Goal: Navigation & Orientation: Understand site structure

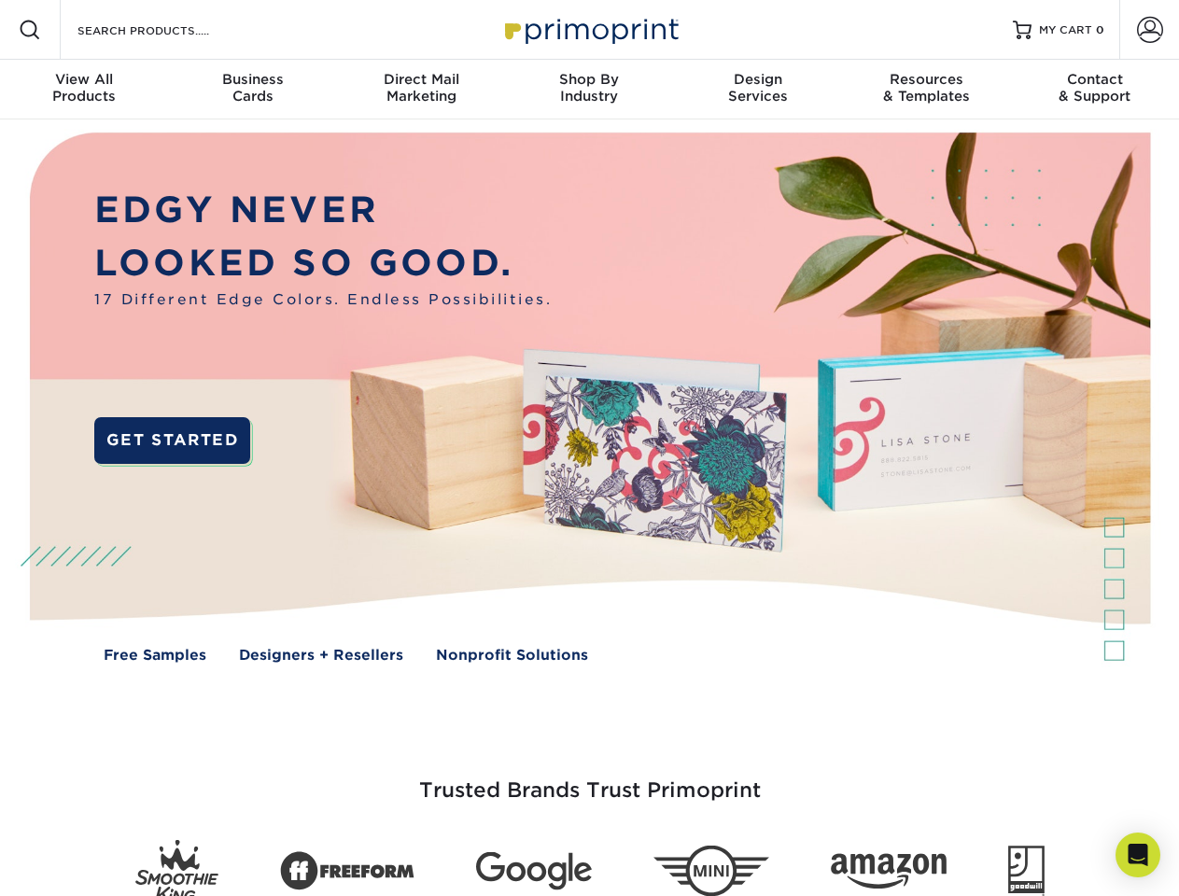
click at [589, 448] on img at bounding box center [589, 410] width 1166 height 583
click at [30, 30] on span at bounding box center [30, 30] width 22 height 22
click at [1149, 30] on span at bounding box center [1150, 30] width 26 height 26
click at [84, 90] on div "View All Products" at bounding box center [84, 88] width 168 height 34
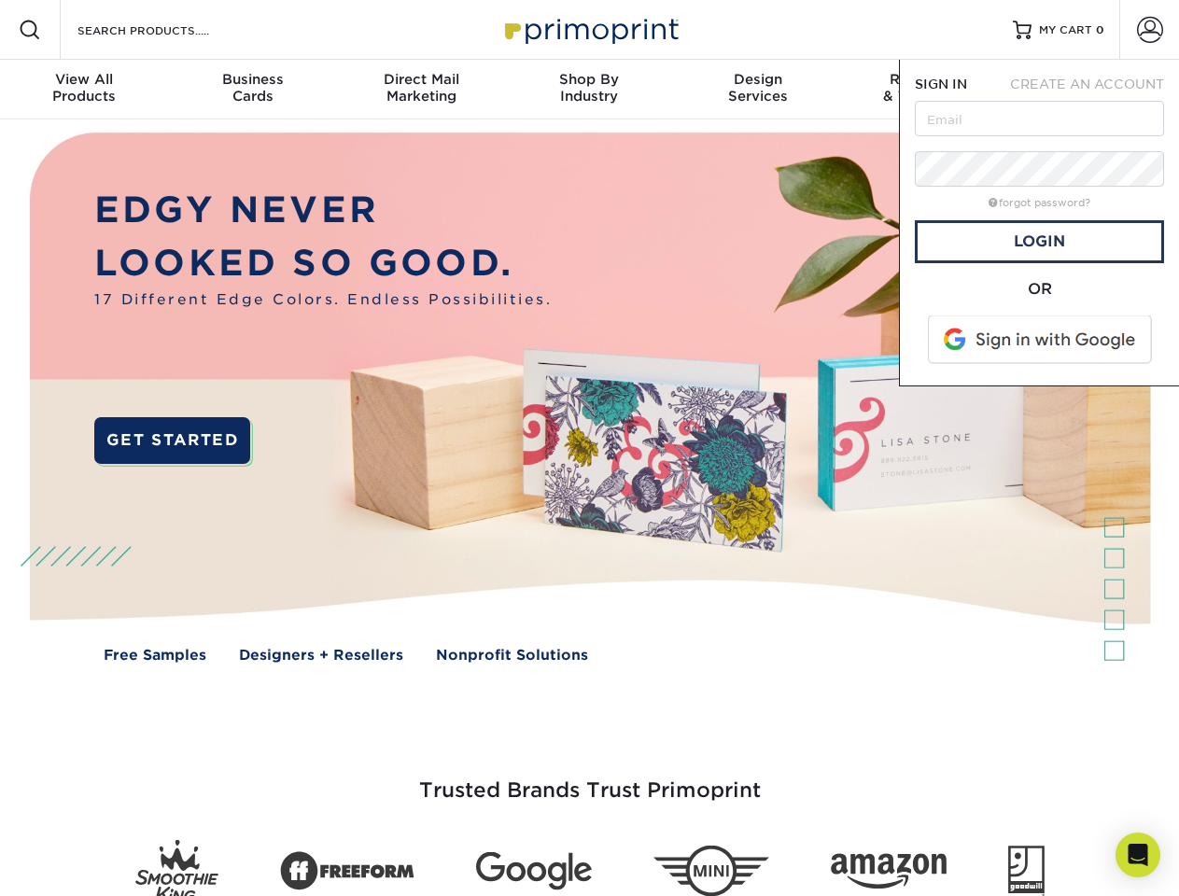
click at [252, 90] on div "Business Cards" at bounding box center [252, 88] width 168 height 34
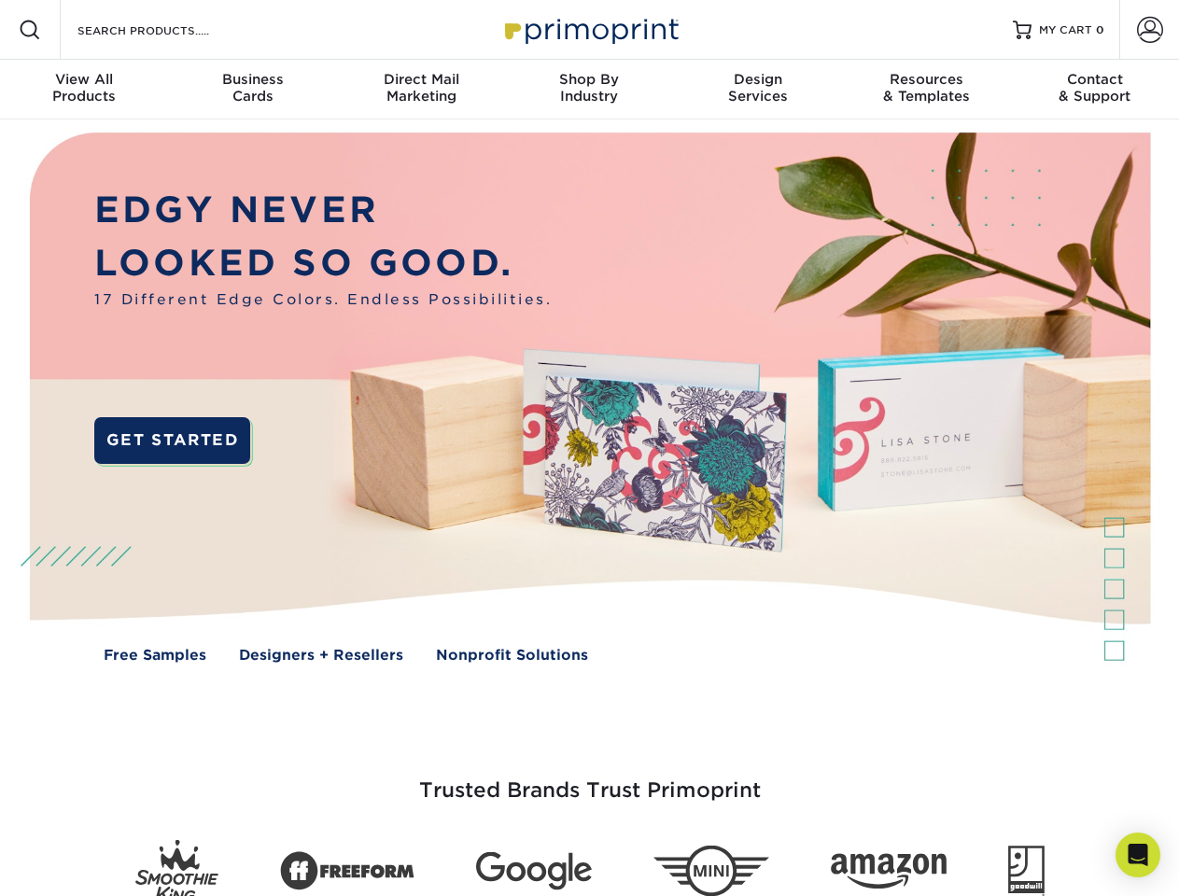
click at [421, 90] on div "Direct Mail Marketing" at bounding box center [421, 88] width 168 height 34
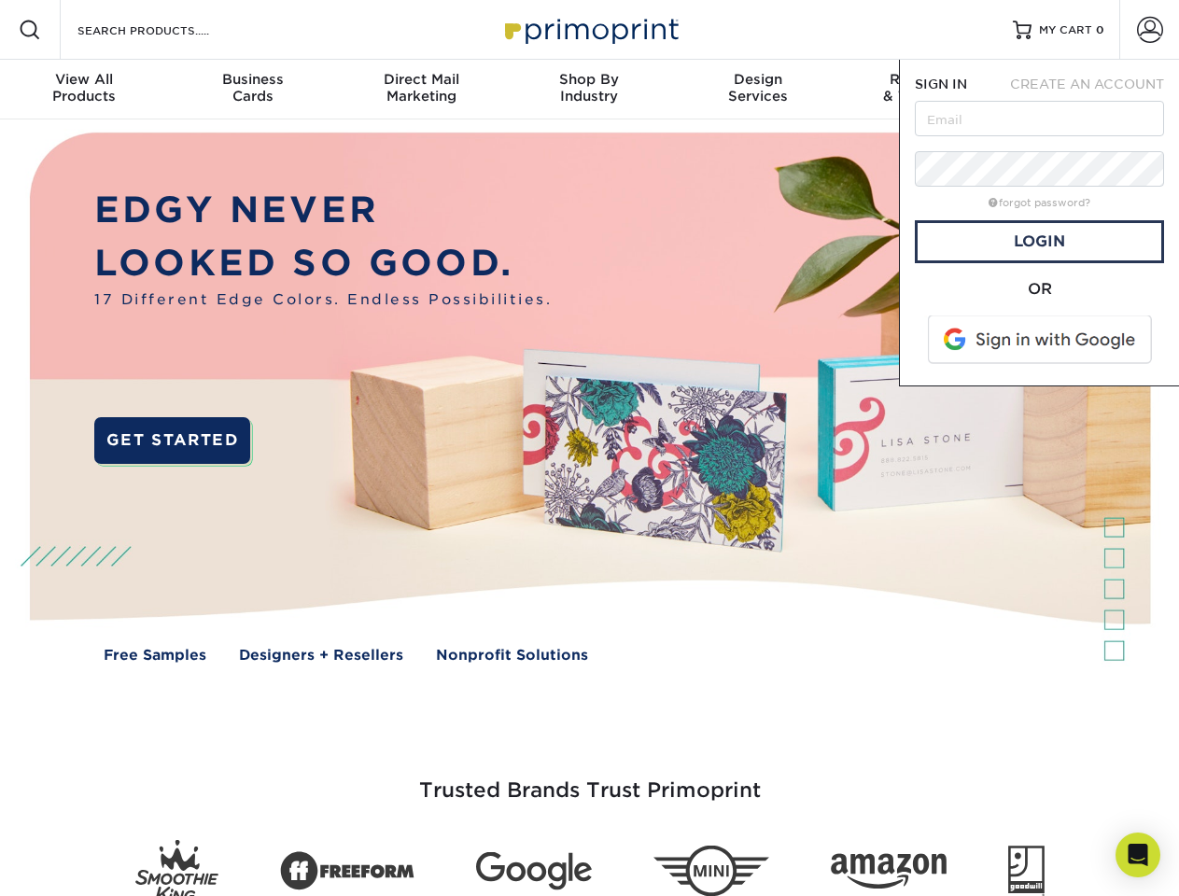
click at [589, 90] on div "Shop By Industry" at bounding box center [589, 88] width 168 height 34
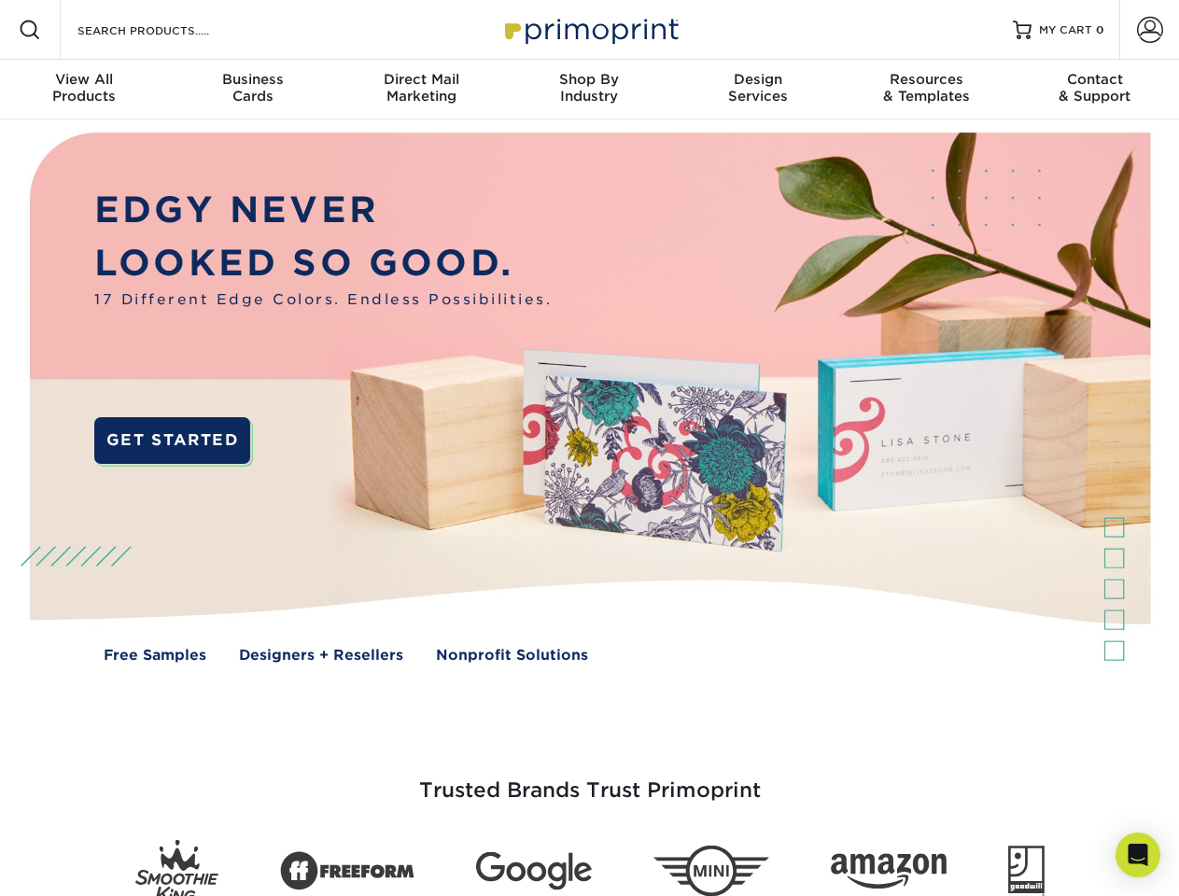
click at [758, 90] on div "Design Services" at bounding box center [758, 88] width 168 height 34
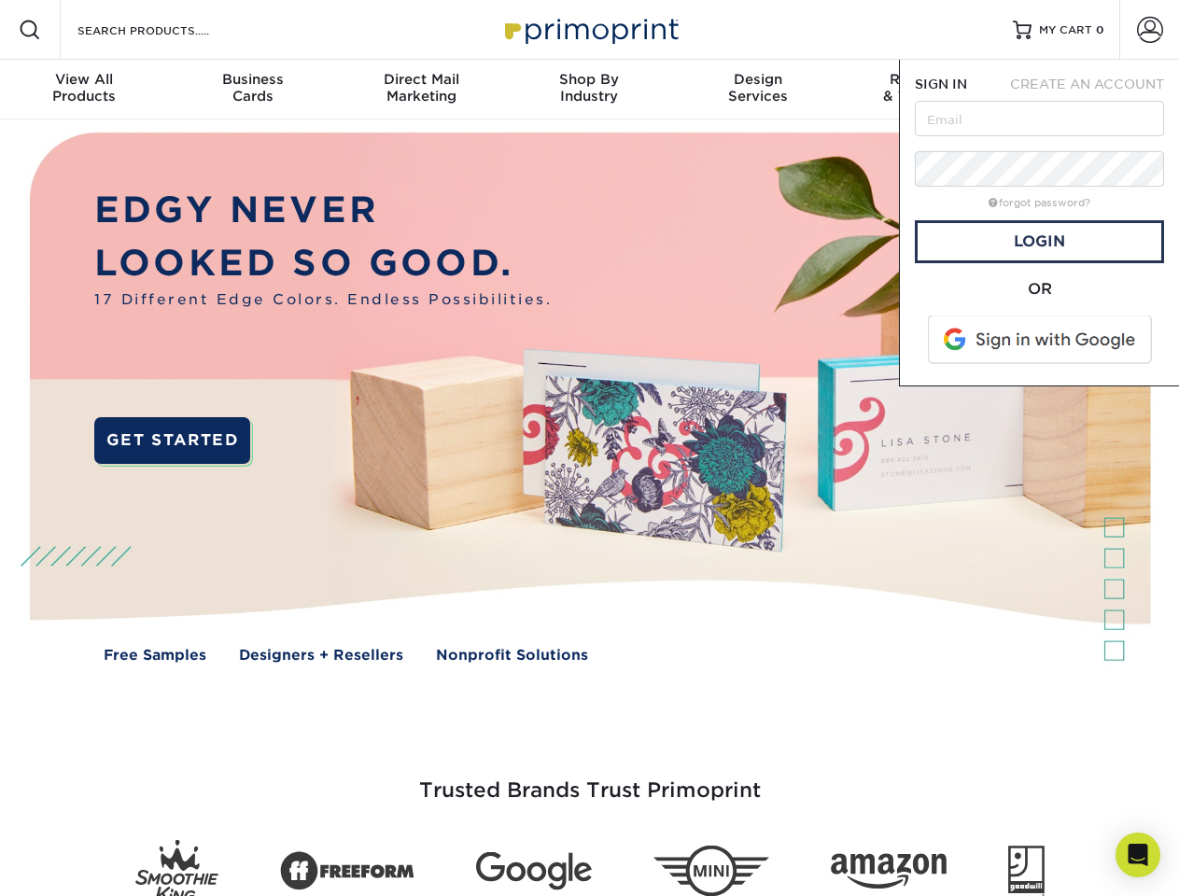
click at [926, 90] on span "SIGN IN" at bounding box center [941, 84] width 52 height 15
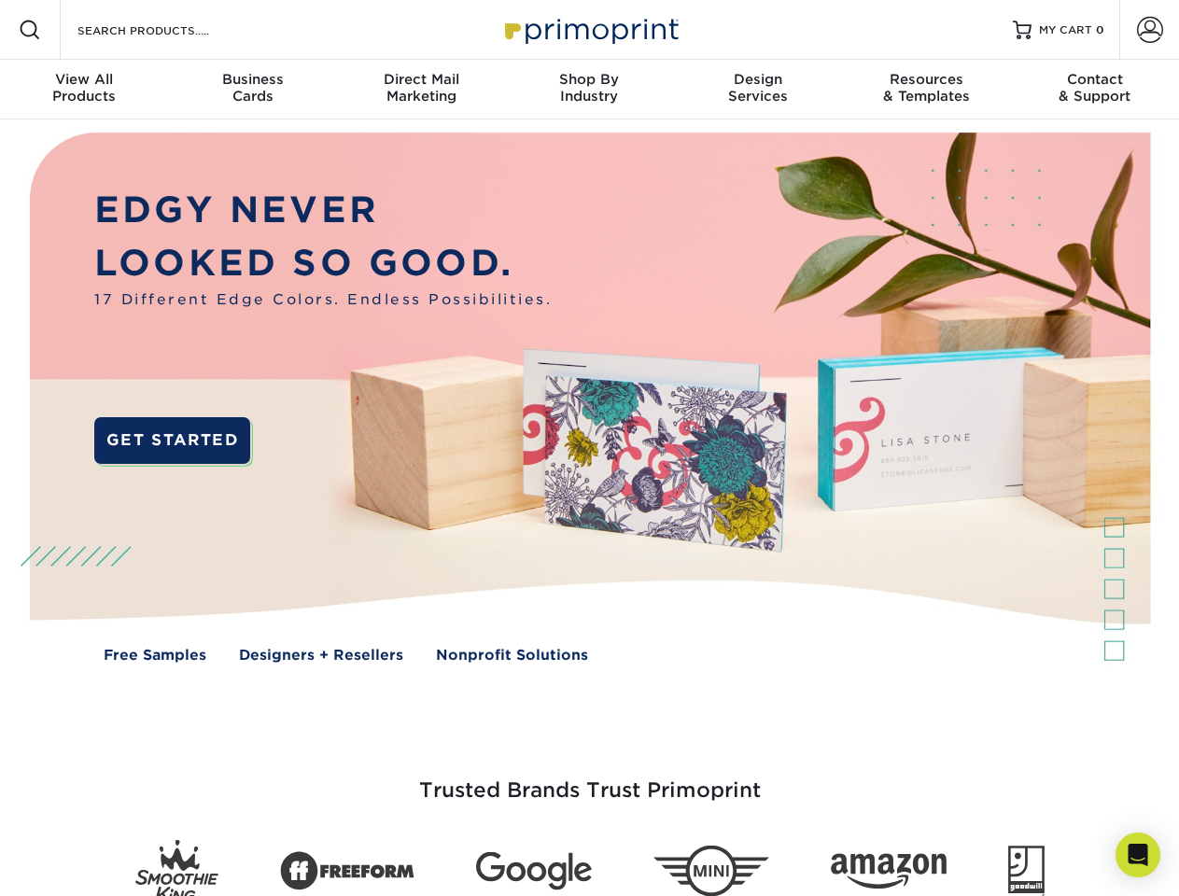
click at [1095, 90] on div "Contact & Support" at bounding box center [1095, 88] width 168 height 34
